Goal: Task Accomplishment & Management: Complete application form

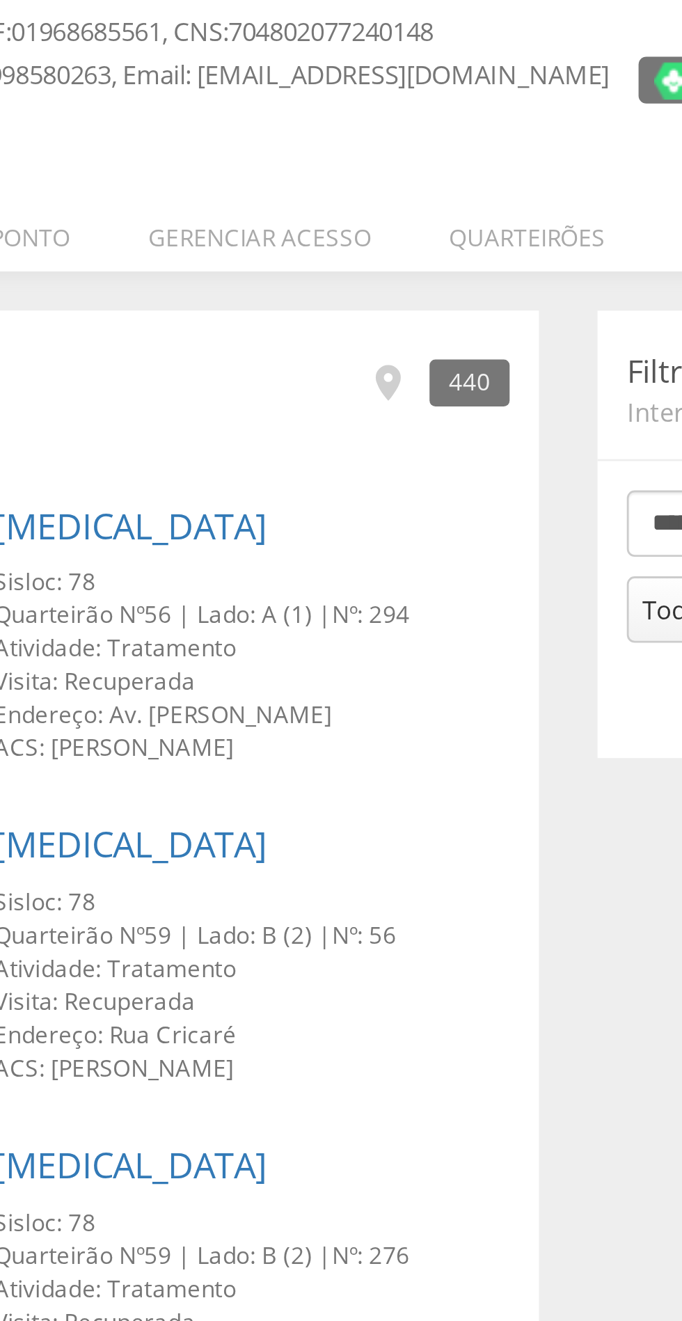
click at [320, 198] on li "Quarteirões" at bounding box center [327, 196] width 84 height 33
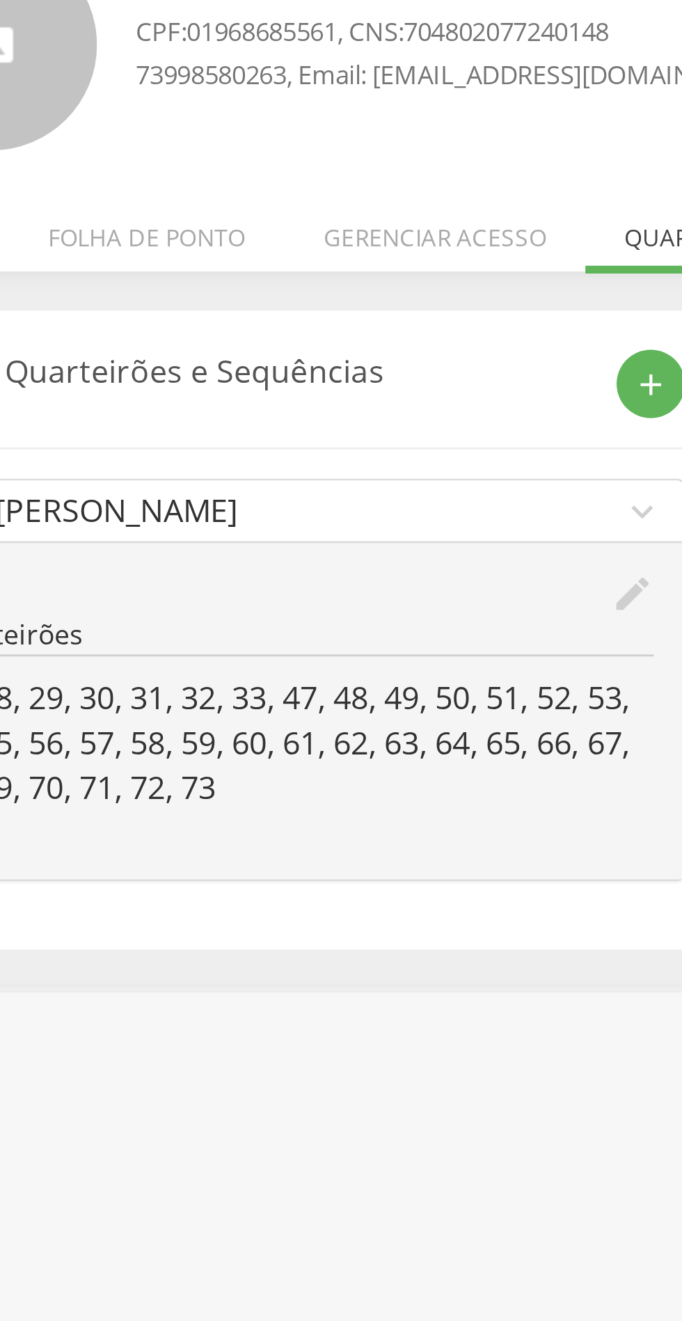
click at [301, 327] on icon "edit" at bounding box center [301, 327] width 15 height 15
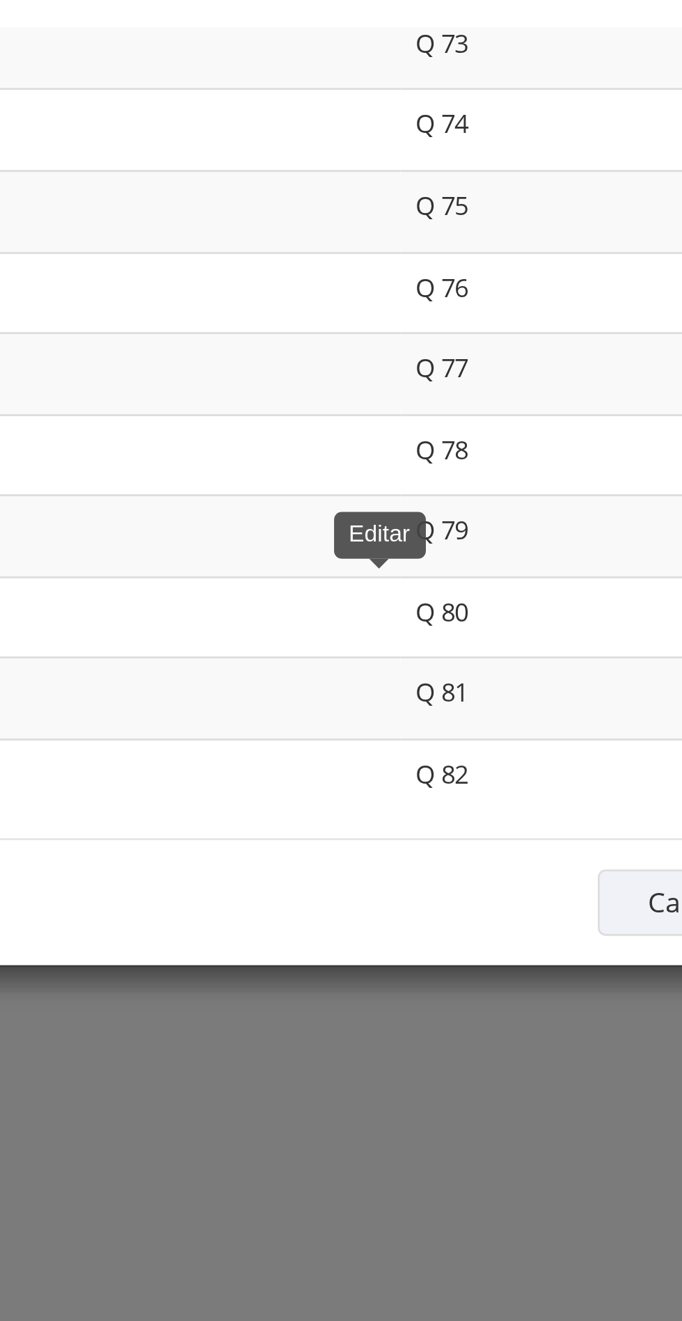
scroll to position [2119, 0]
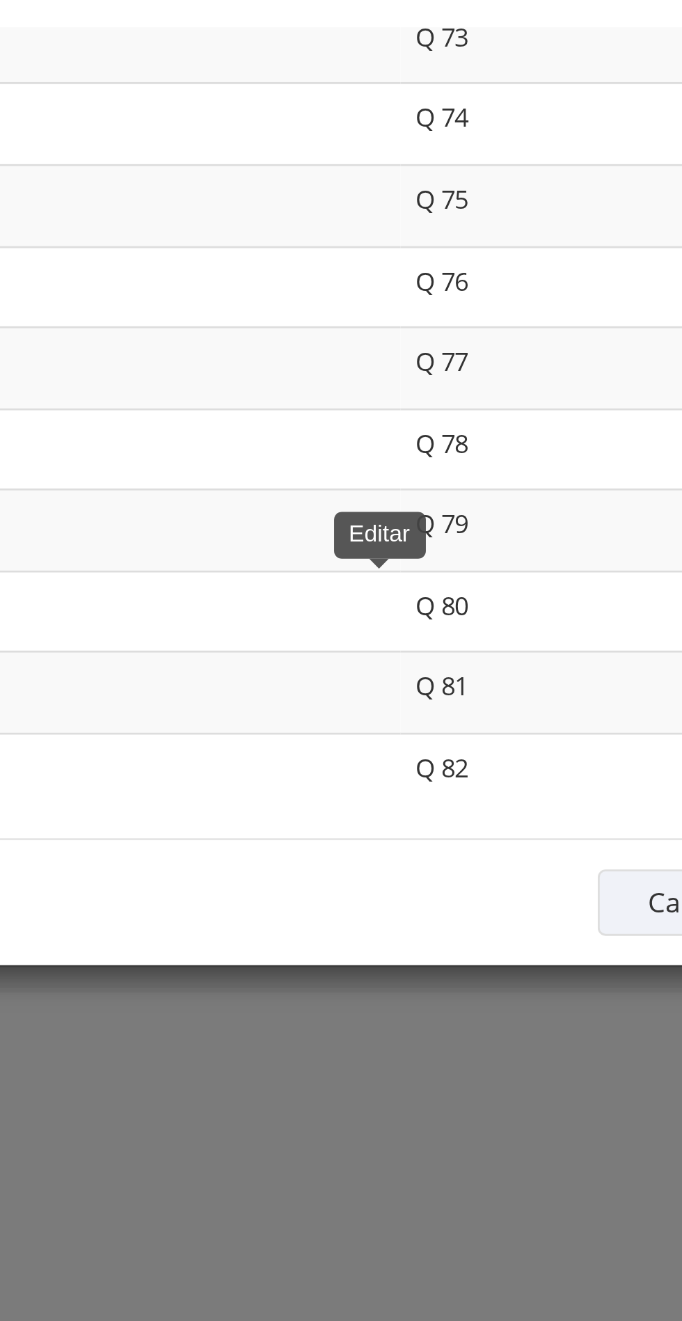
click at [320, 159] on td "Q 74" at bounding box center [424, 160] width 230 height 29
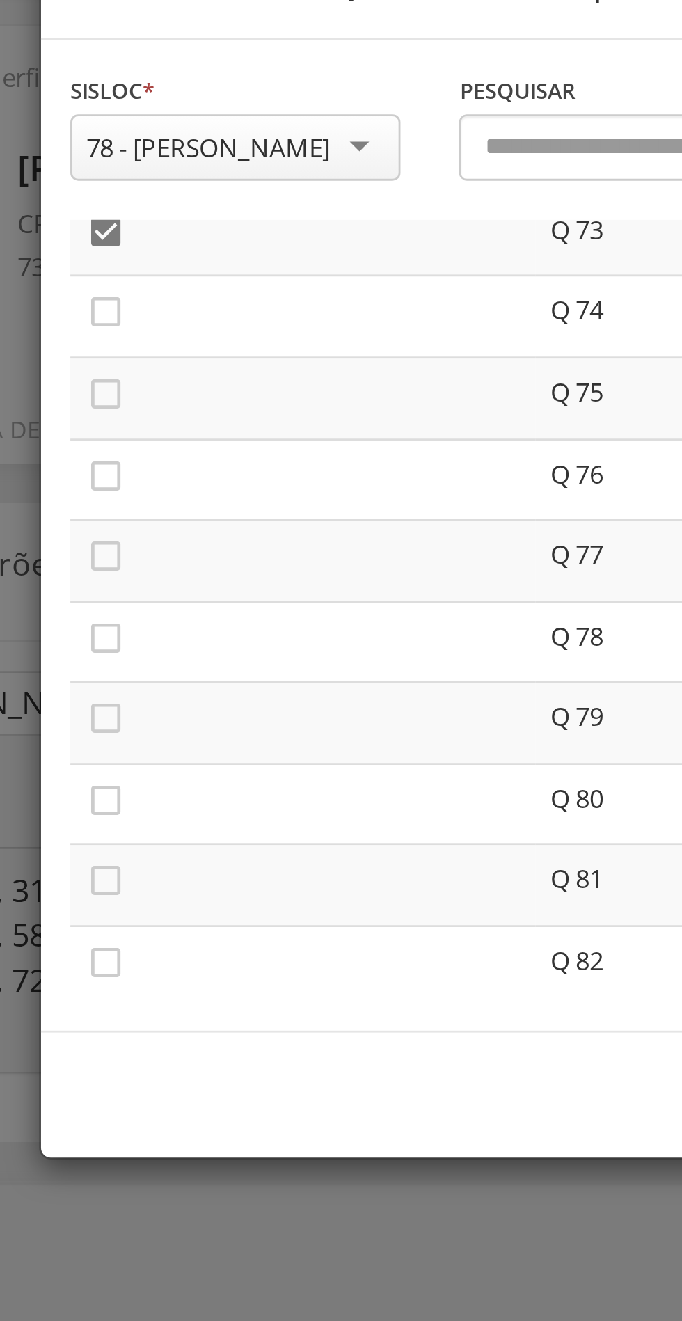
click at [160, 131] on icon "" at bounding box center [156, 130] width 14 height 14
click at [162, 132] on icon "" at bounding box center [156, 130] width 14 height 14
click at [157, 162] on icon "" at bounding box center [156, 158] width 14 height 14
click at [162, 188] on icon "" at bounding box center [156, 187] width 14 height 14
click at [157, 220] on icon "" at bounding box center [156, 217] width 14 height 14
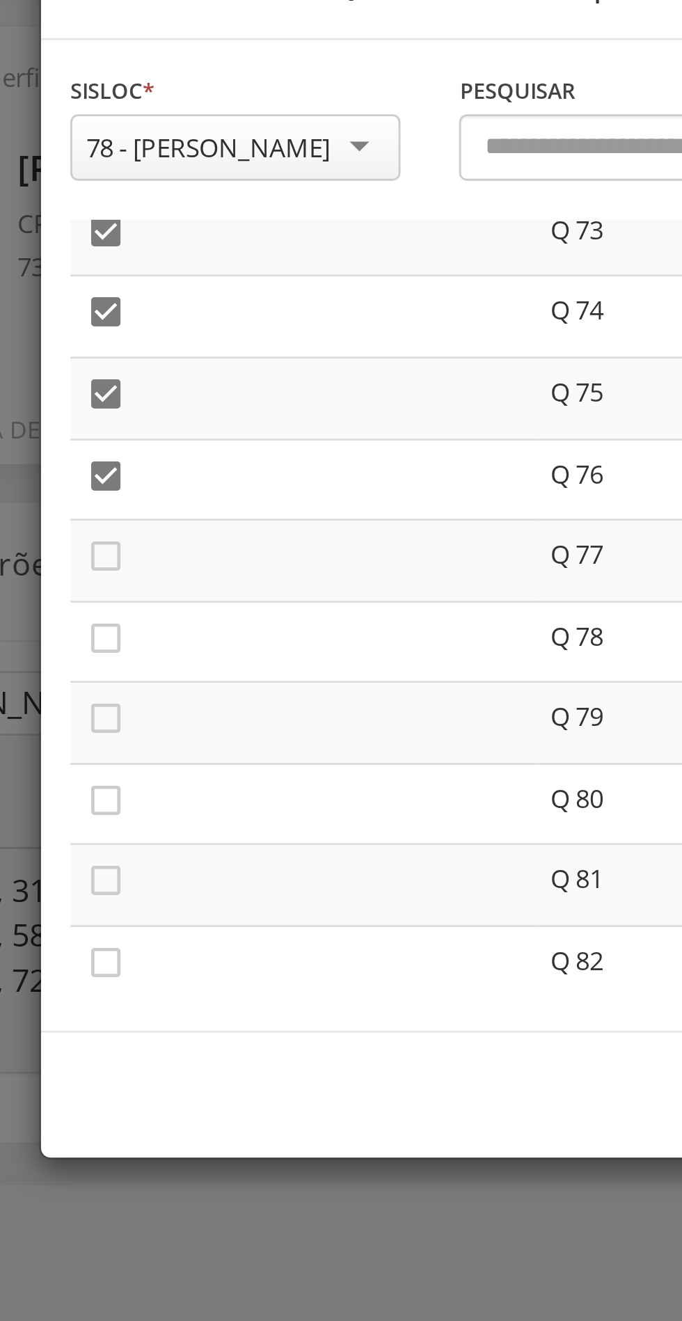
click at [158, 245] on icon "" at bounding box center [156, 245] width 14 height 14
click at [155, 292] on td "" at bounding box center [226, 304] width 166 height 29
click at [157, 273] on icon "" at bounding box center [156, 274] width 14 height 14
click at [153, 301] on icon "" at bounding box center [156, 303] width 14 height 14
click at [159, 337] on icon "" at bounding box center [156, 332] width 14 height 14
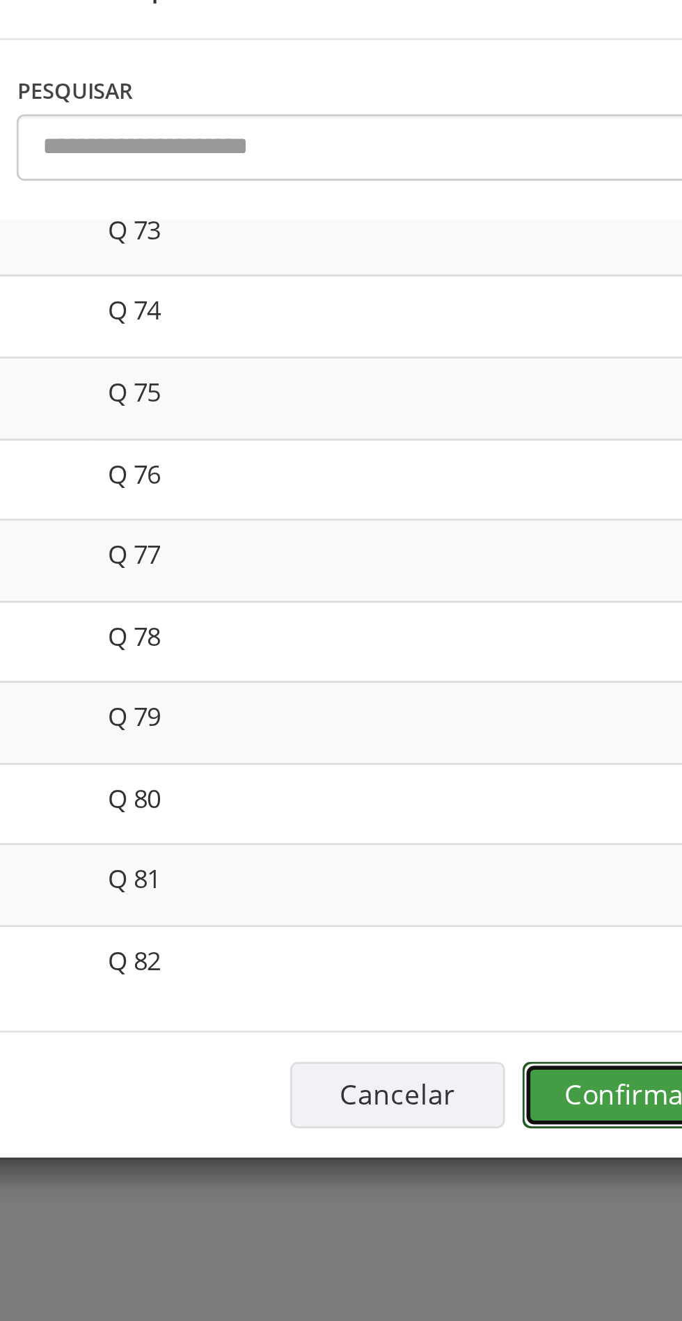
click at [498, 437] on button "Confirmar" at bounding box center [500, 437] width 77 height 24
